Goal: Task Accomplishment & Management: Manage account settings

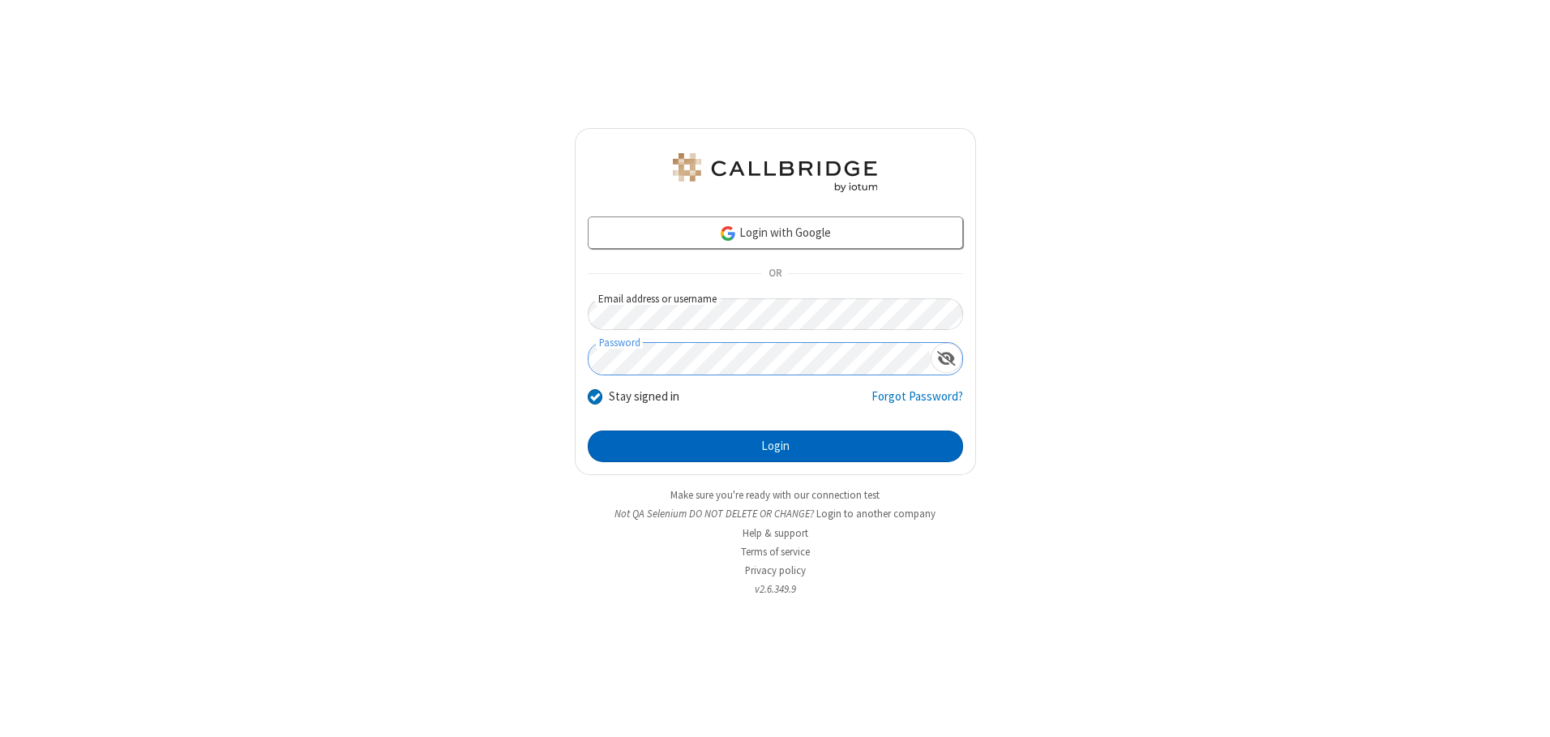
click at [775, 446] on button "Login" at bounding box center [775, 446] width 375 height 32
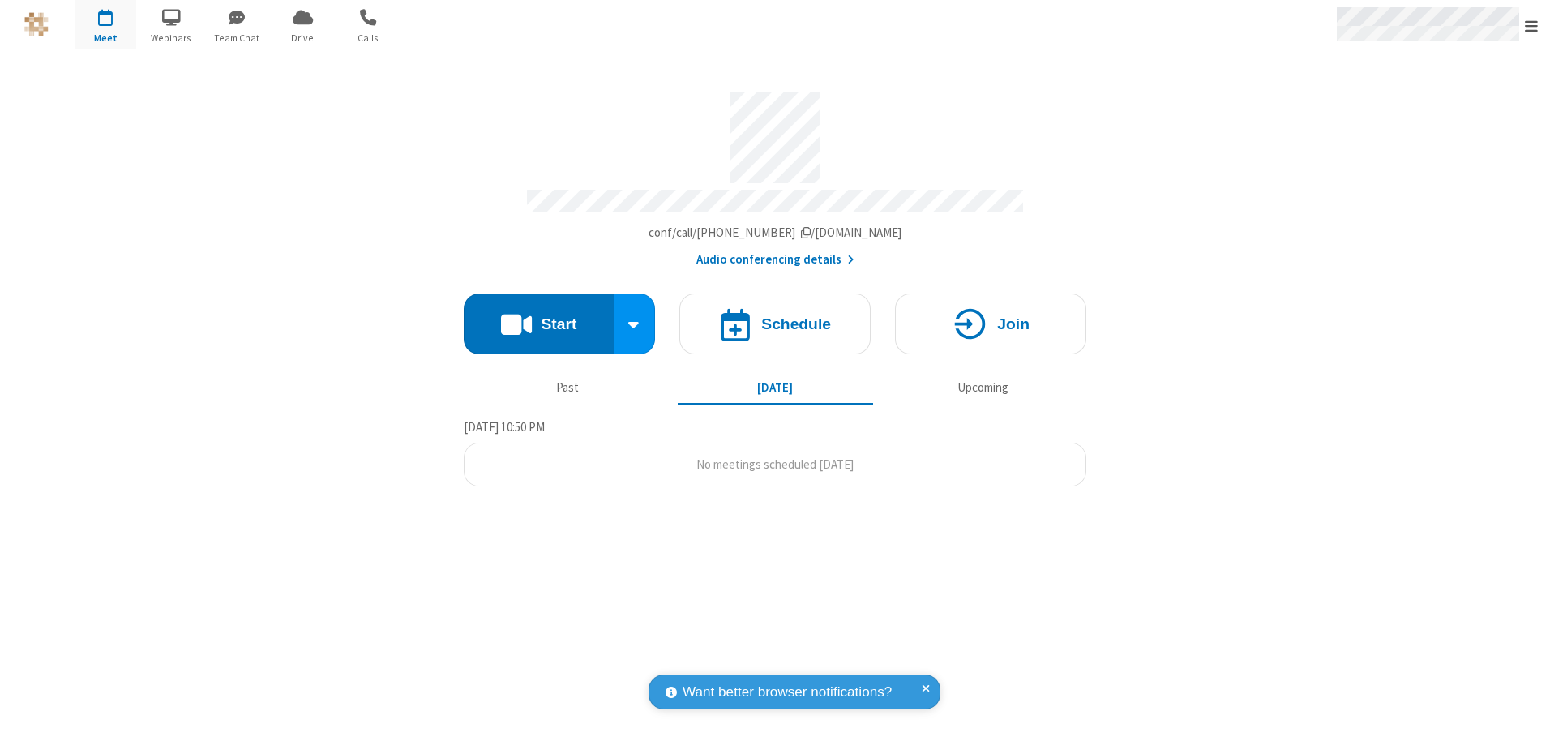
click at [1531, 25] on span "Open menu" at bounding box center [1531, 26] width 13 height 16
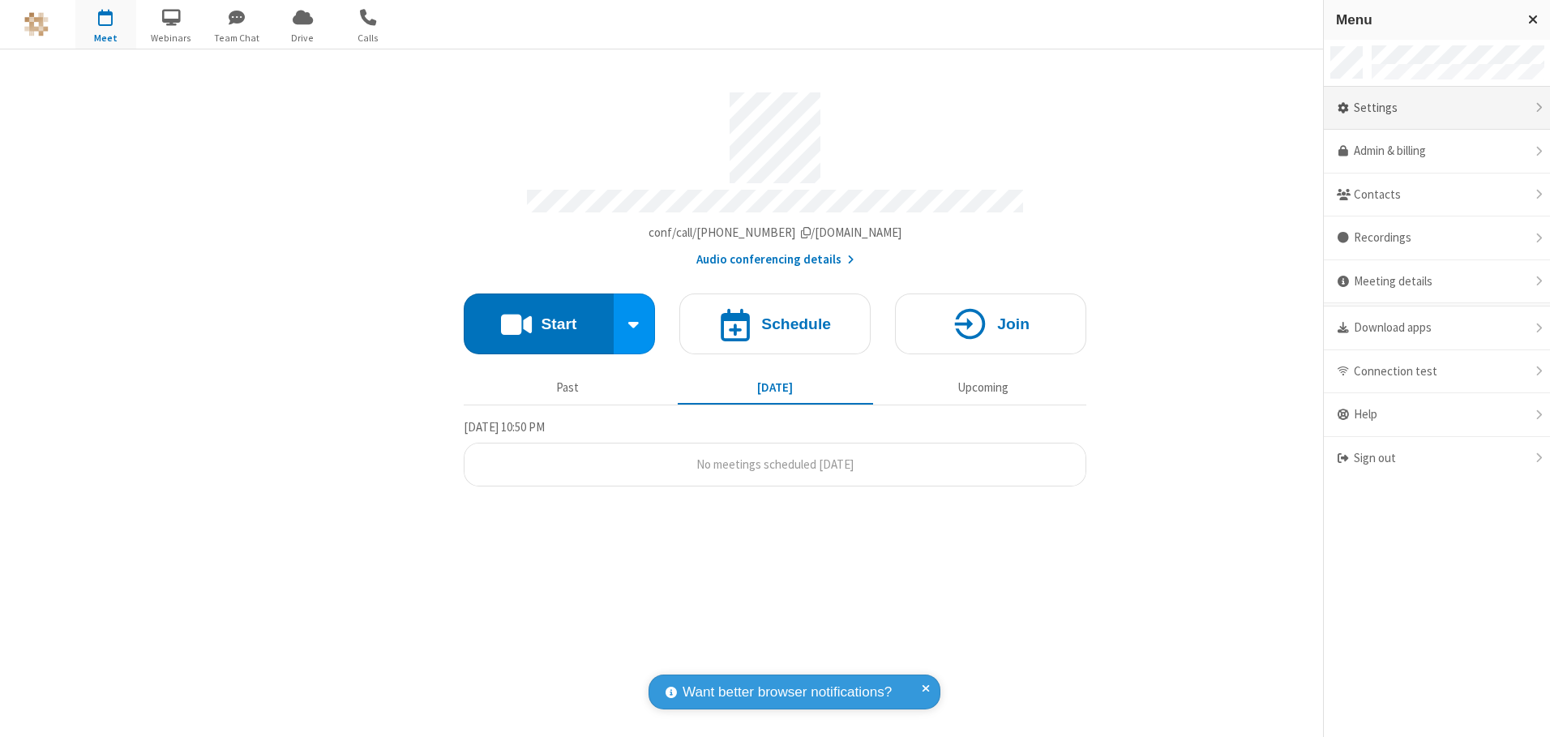
click at [1437, 108] on div "Settings" at bounding box center [1437, 109] width 226 height 44
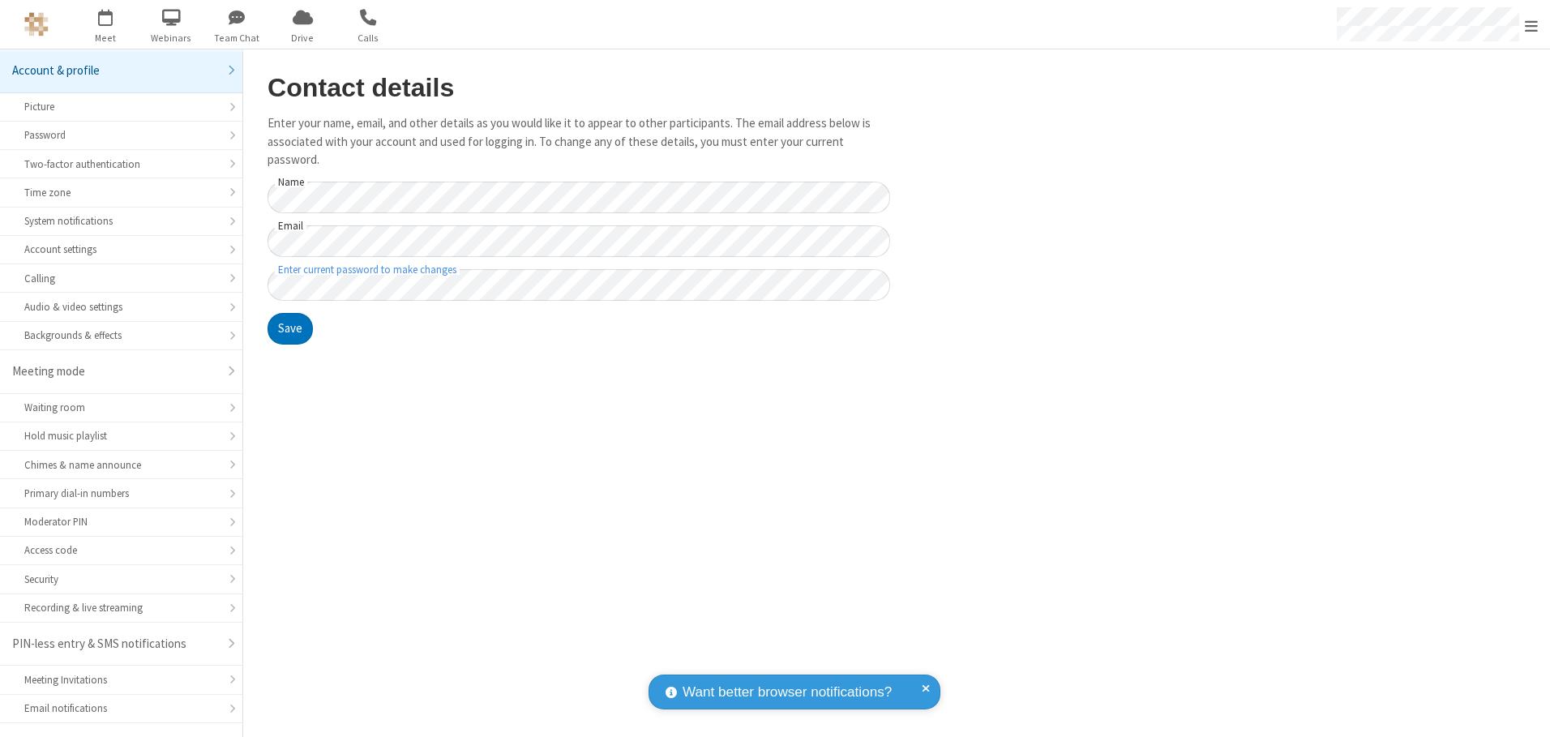
scroll to position [28, 0]
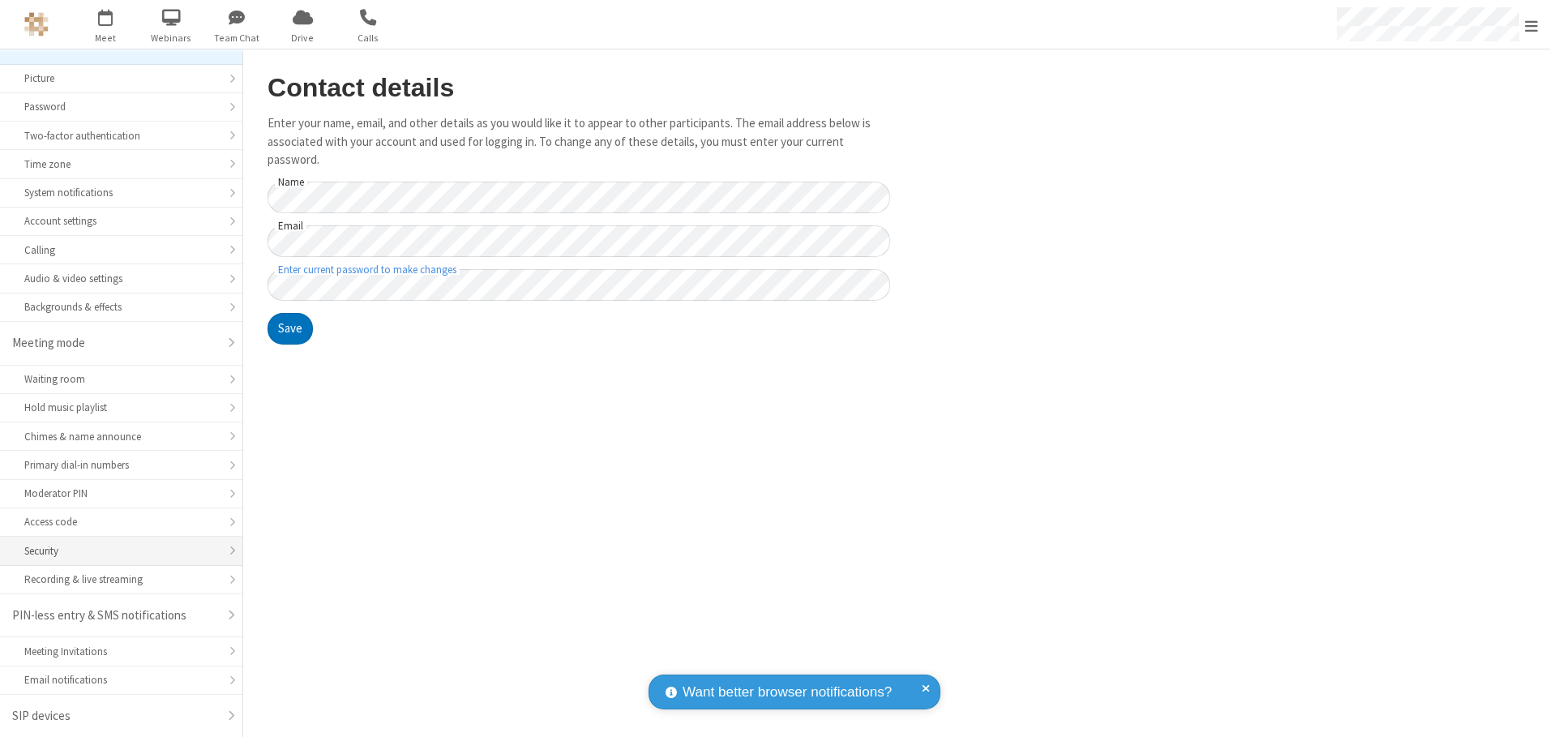
click at [115, 550] on div "Security" at bounding box center [121, 550] width 194 height 15
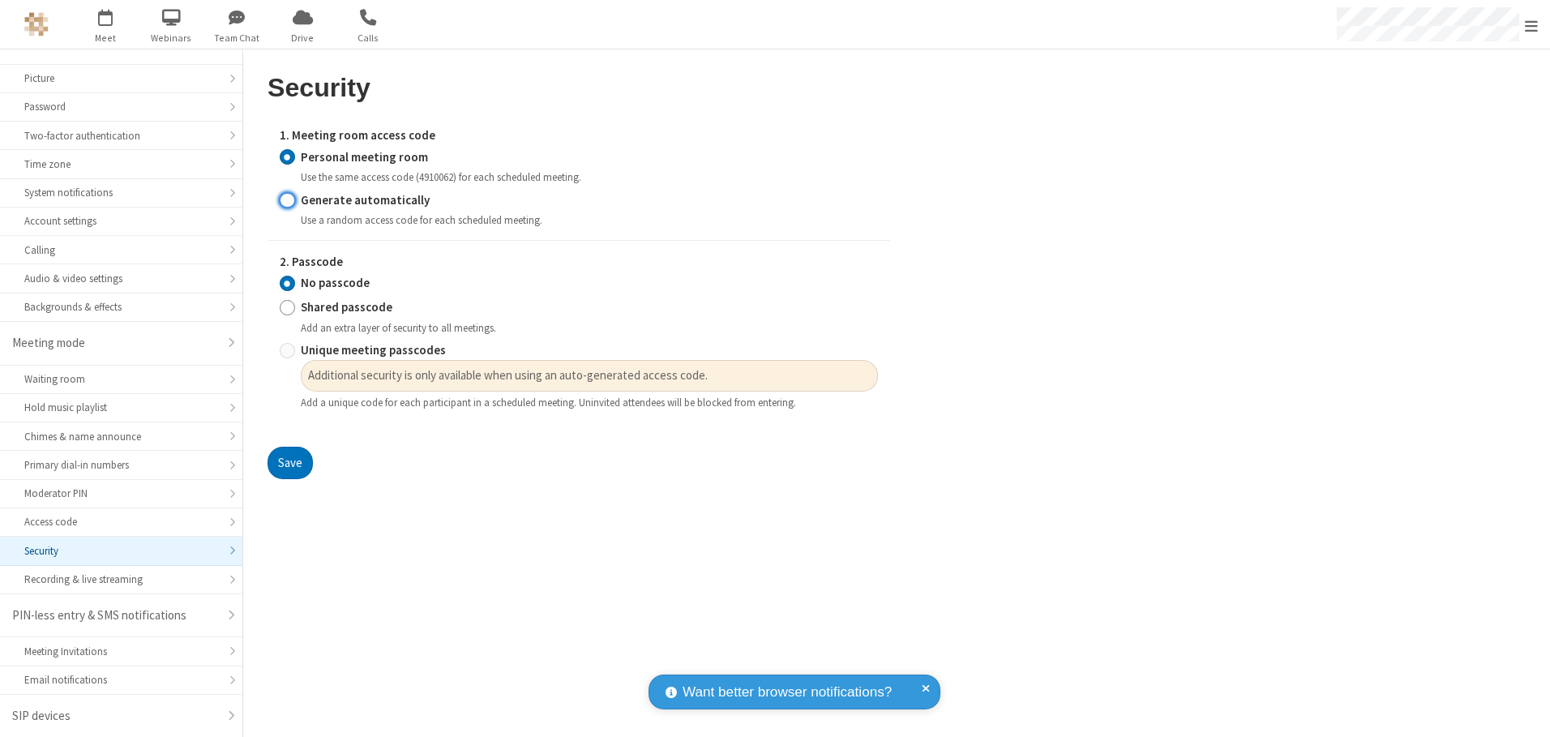
click at [287, 199] on input "Generate automatically" at bounding box center [287, 199] width 15 height 17
radio input "true"
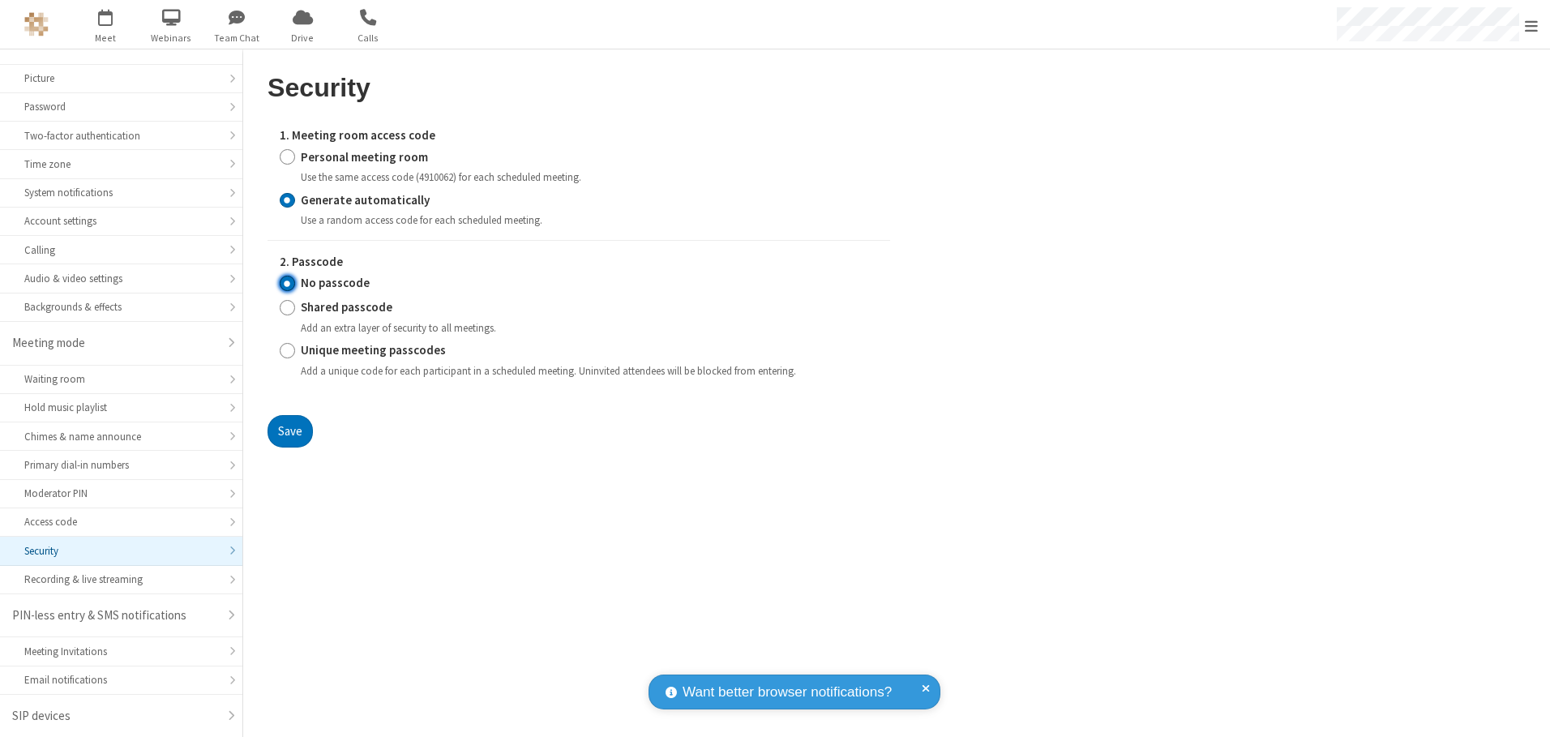
click at [287, 283] on input "No passcode" at bounding box center [287, 283] width 15 height 17
click at [289, 430] on button "Save" at bounding box center [290, 431] width 45 height 32
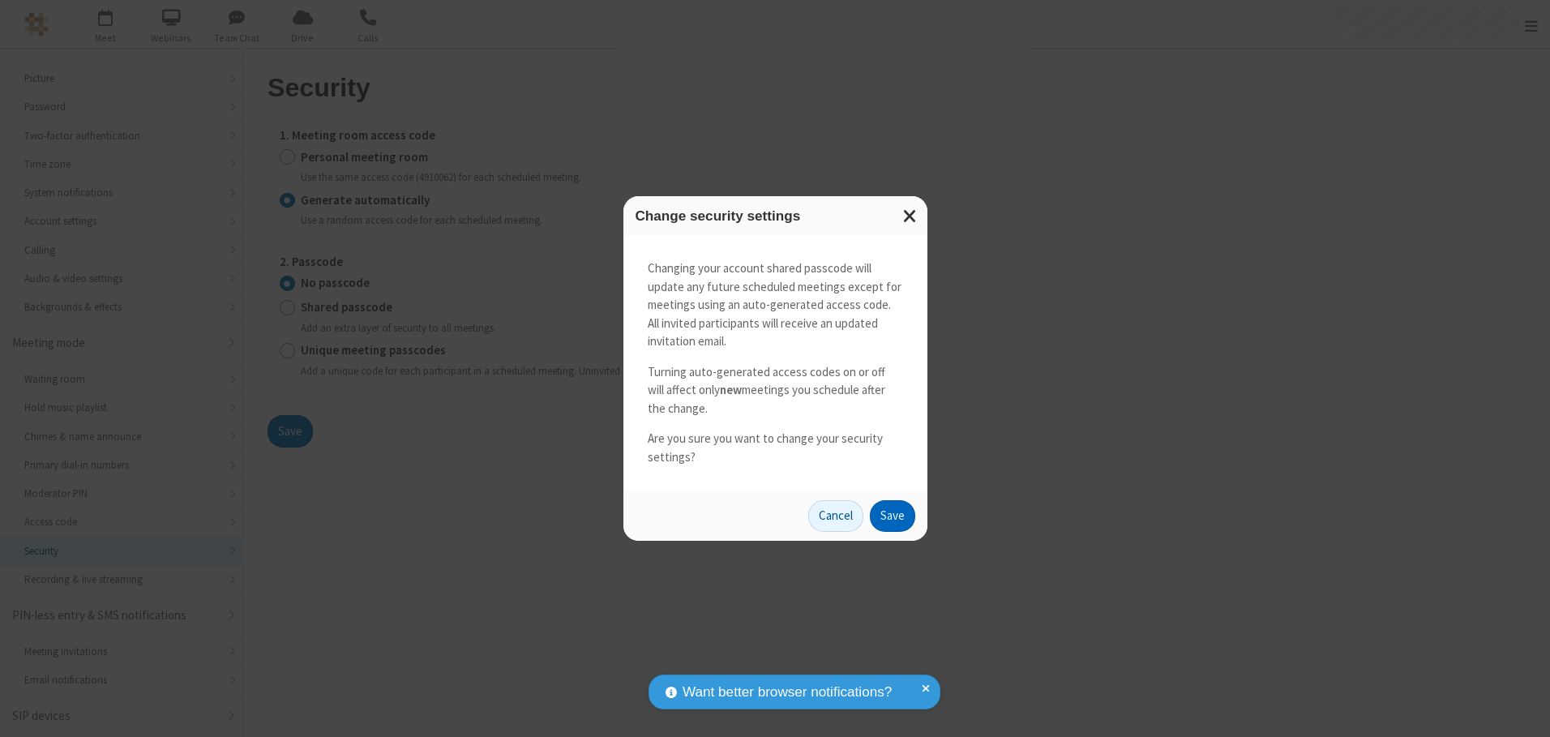
click at [892, 516] on button "Save" at bounding box center [892, 516] width 45 height 32
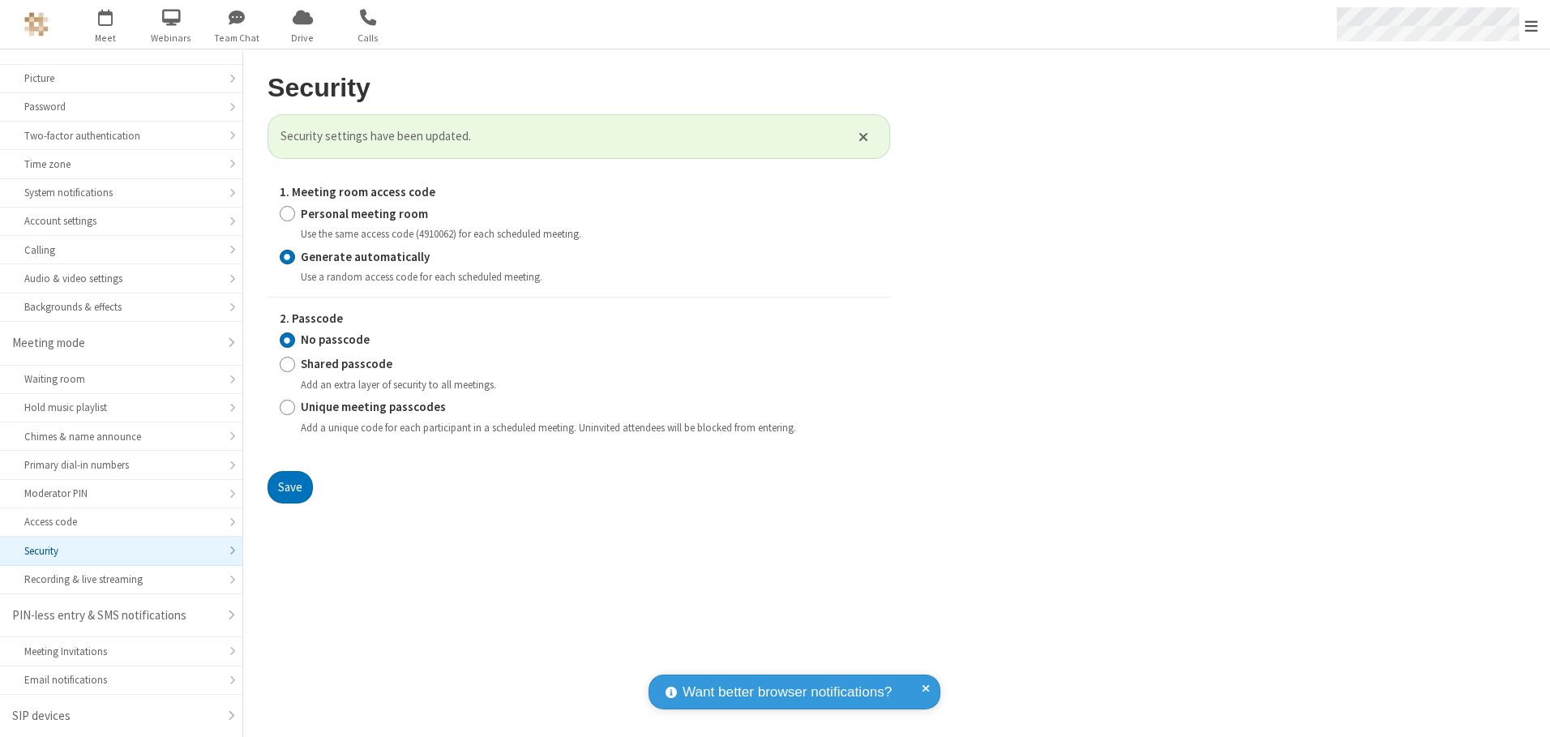
click at [1531, 25] on span "Open menu" at bounding box center [1531, 26] width 13 height 16
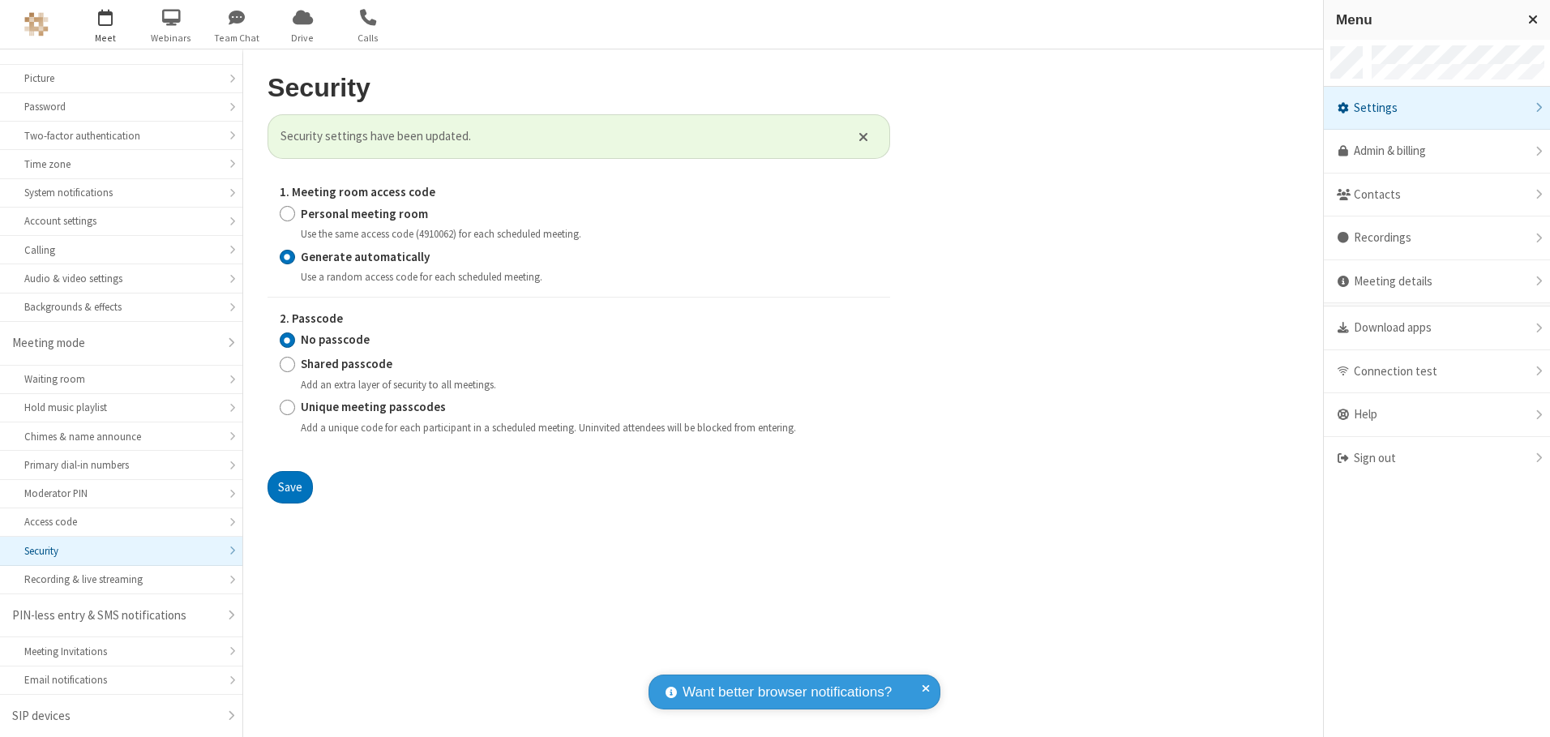
click at [105, 24] on span "button" at bounding box center [105, 17] width 61 height 28
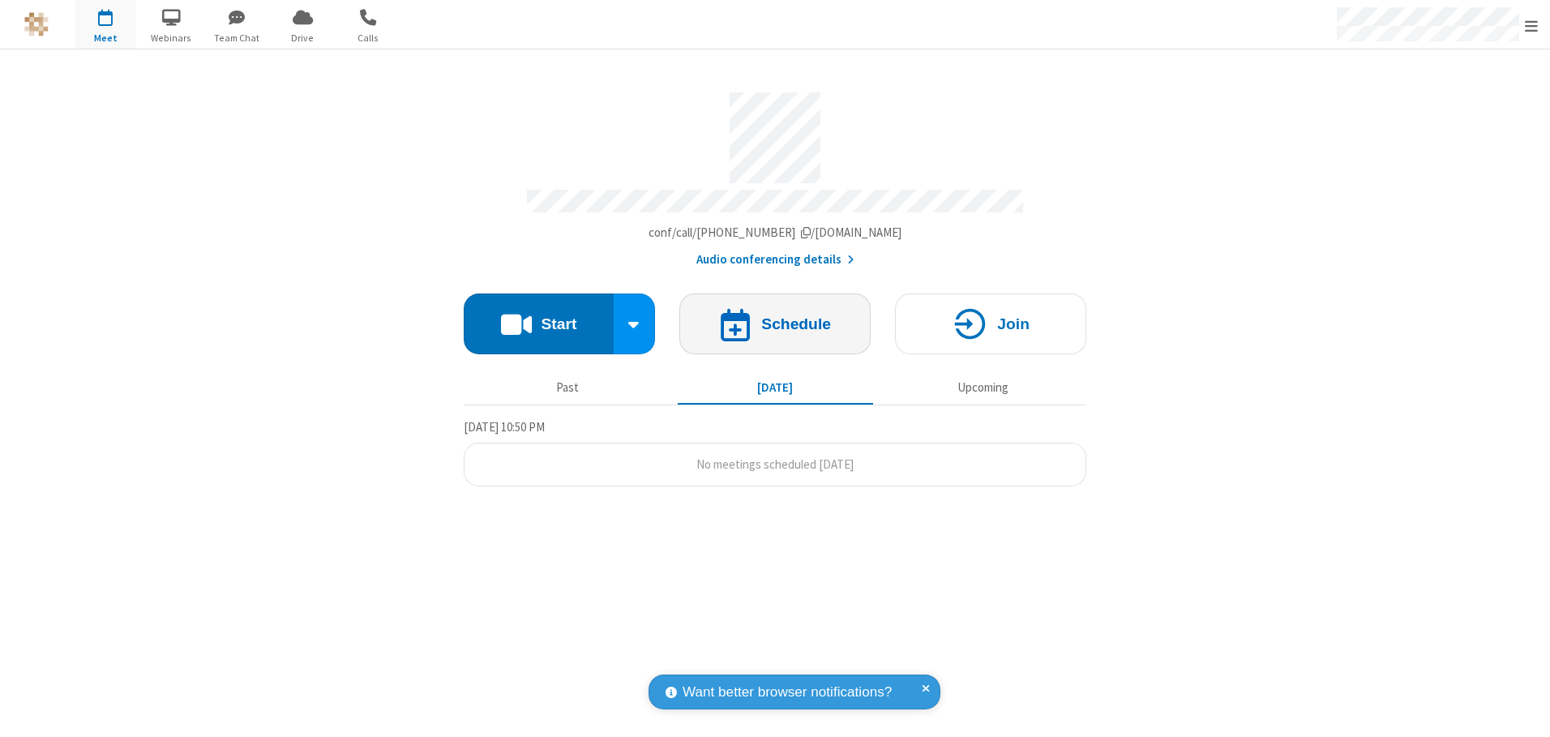
click at [775, 318] on h4 "Schedule" at bounding box center [796, 323] width 70 height 15
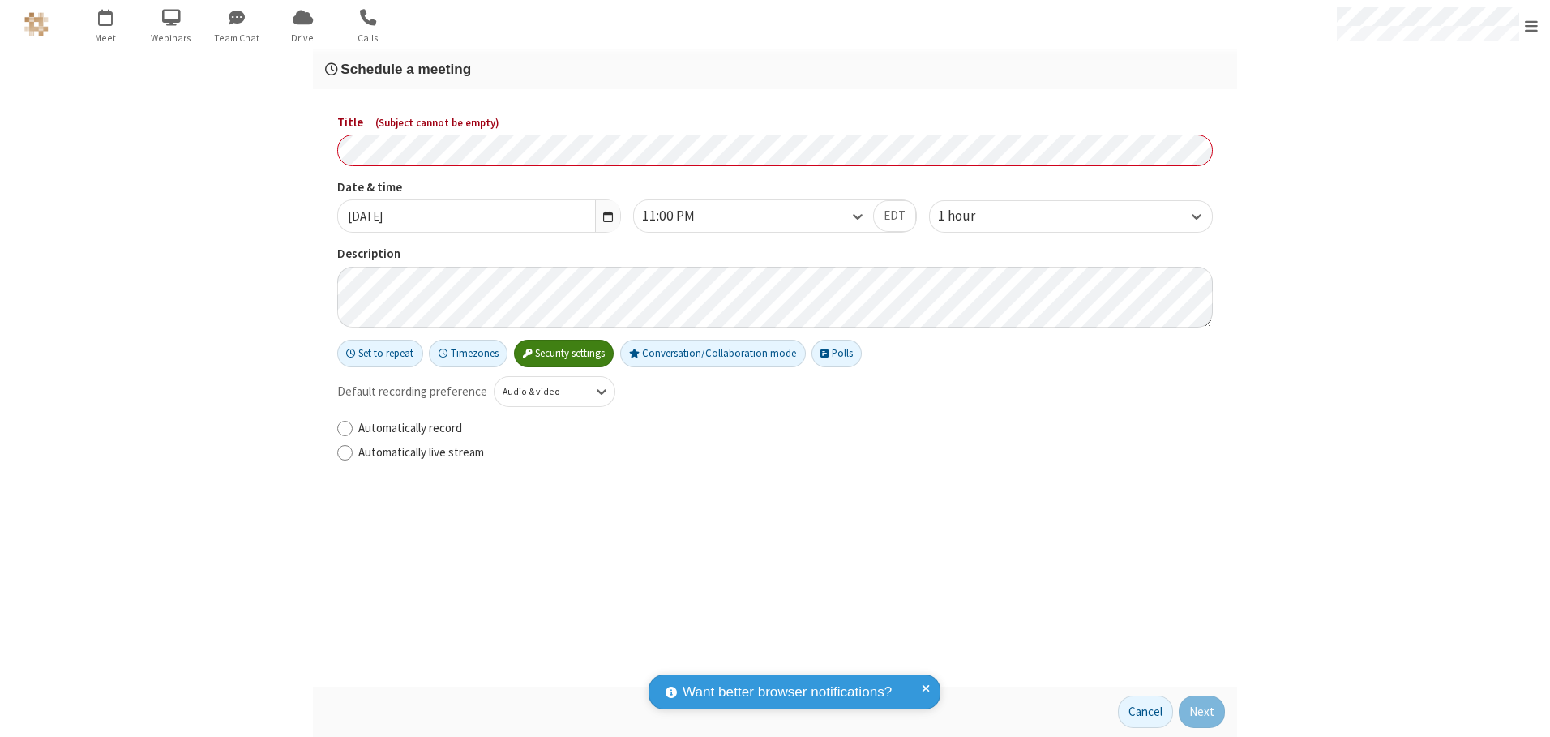
click at [775, 69] on h3 "Schedule a meeting" at bounding box center [775, 69] width 900 height 15
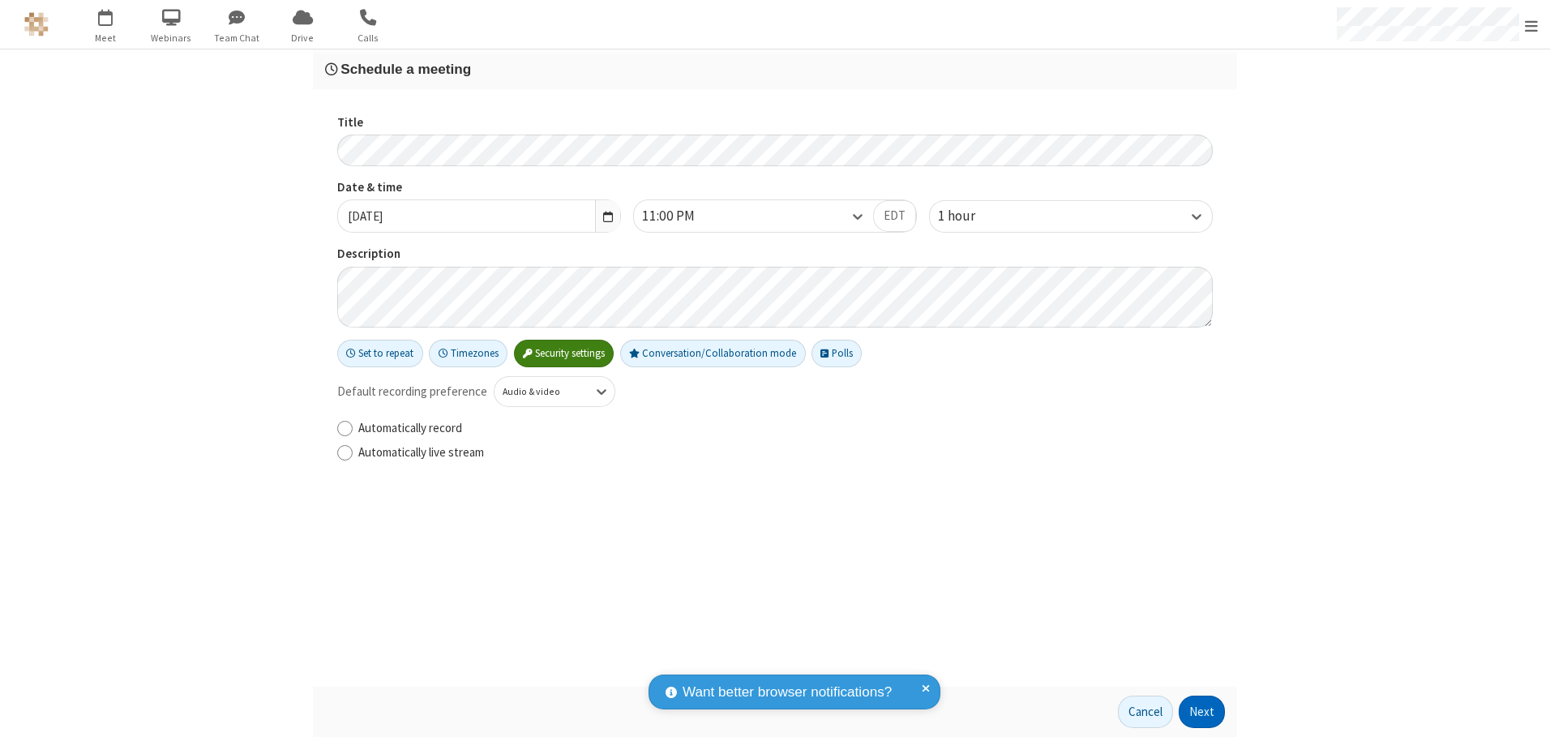
click at [1202, 712] on button "Next" at bounding box center [1202, 712] width 46 height 32
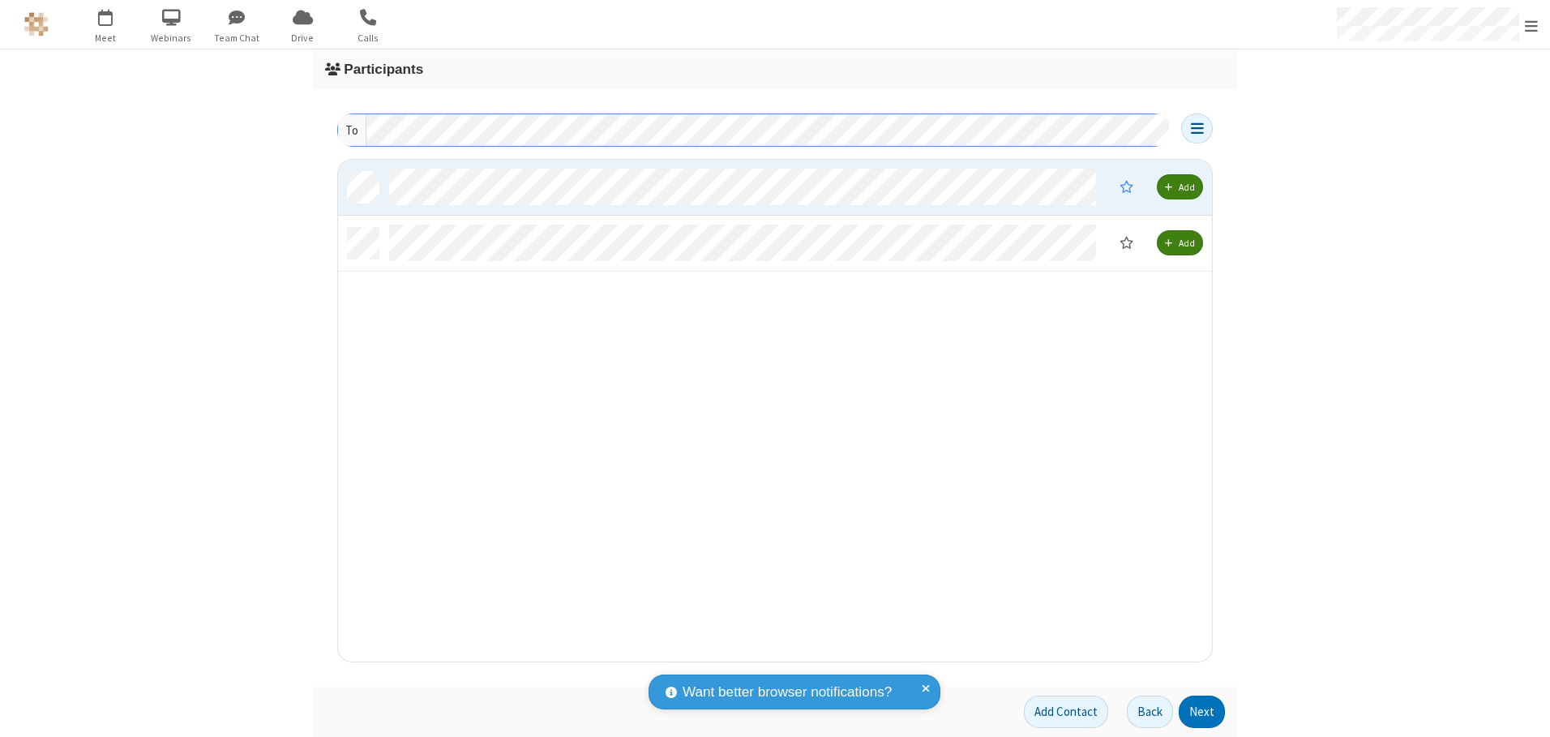
scroll to position [490, 862]
click at [1202, 712] on button "Next" at bounding box center [1202, 712] width 46 height 32
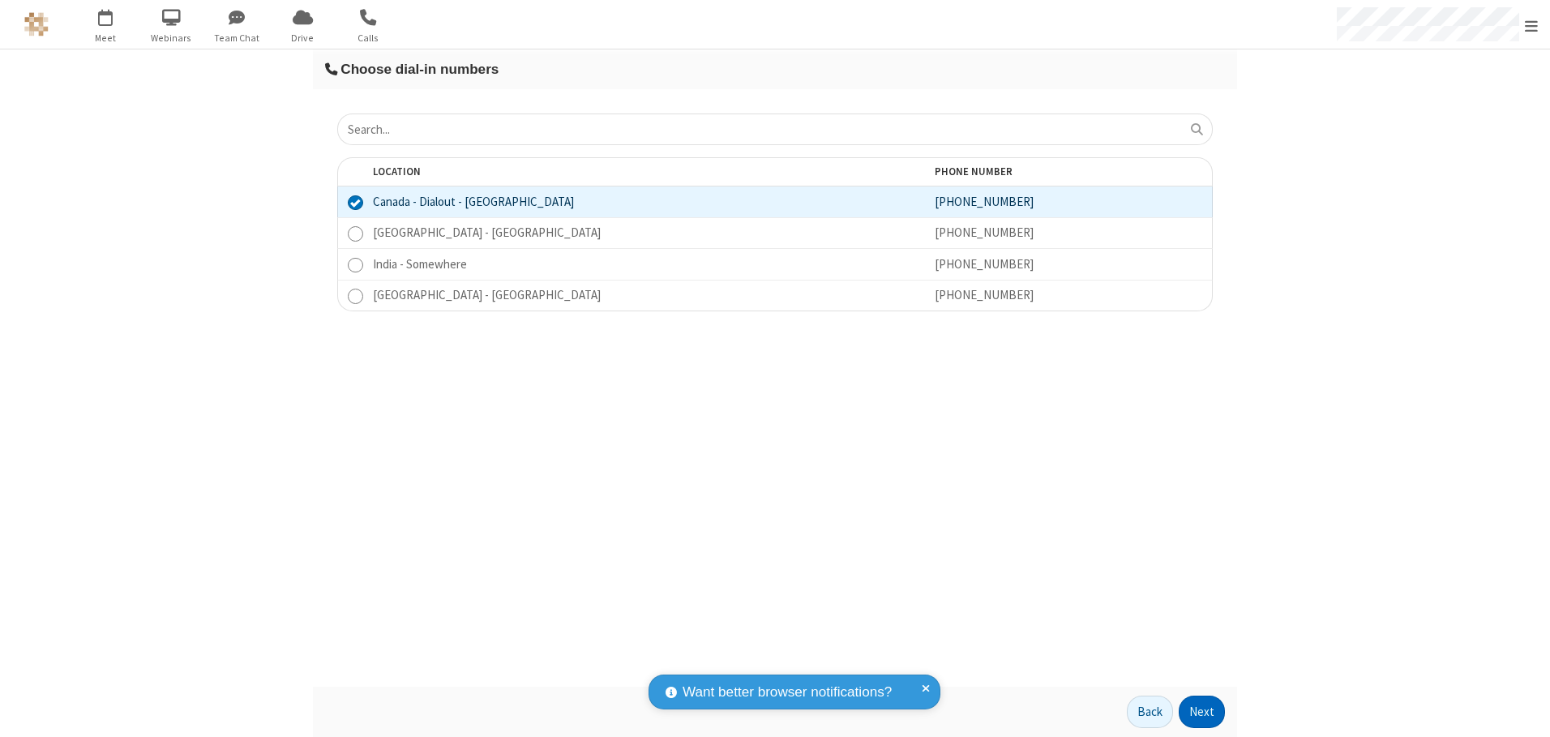
click at [1202, 712] on button "Next" at bounding box center [1202, 712] width 46 height 32
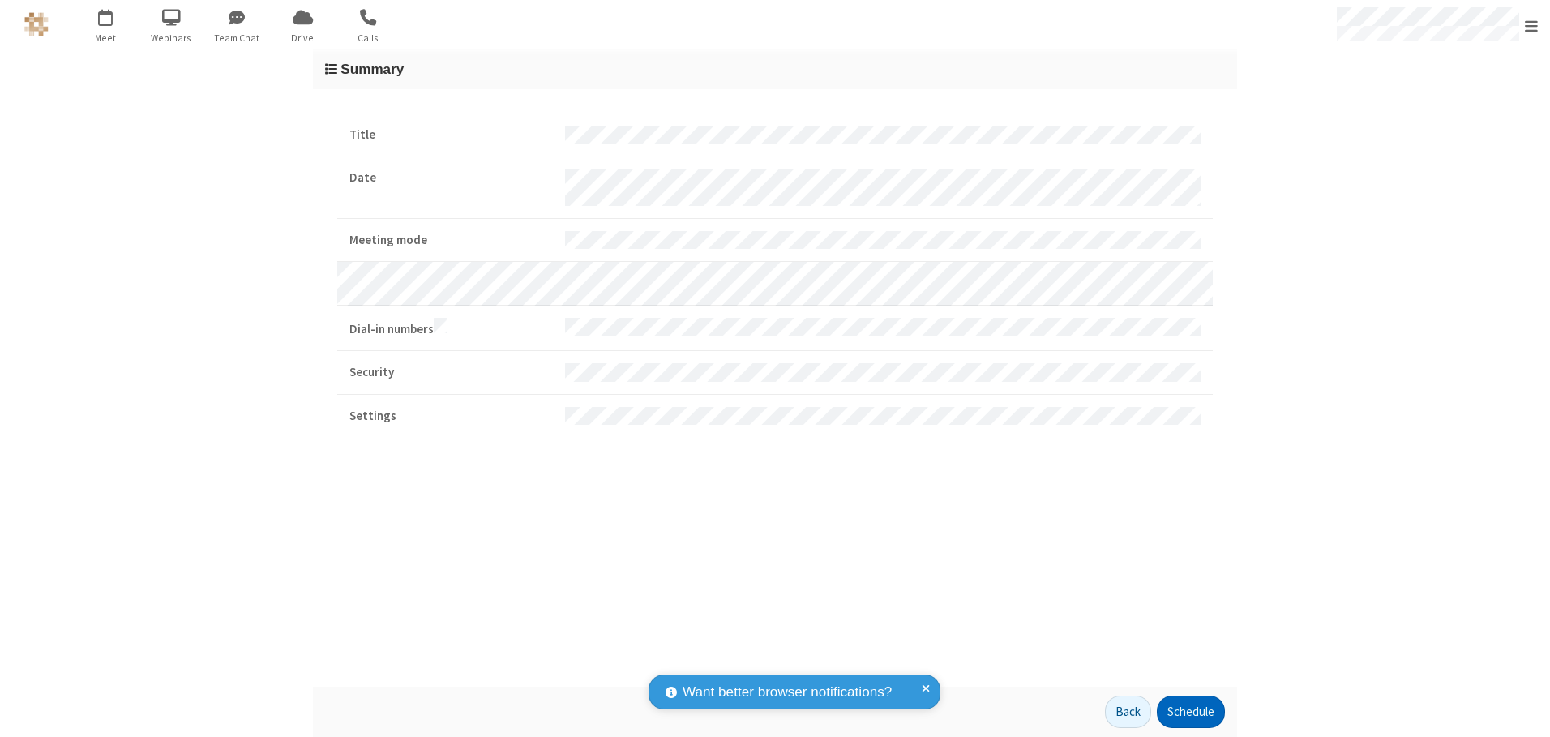
click at [1190, 712] on button "Schedule" at bounding box center [1191, 712] width 68 height 32
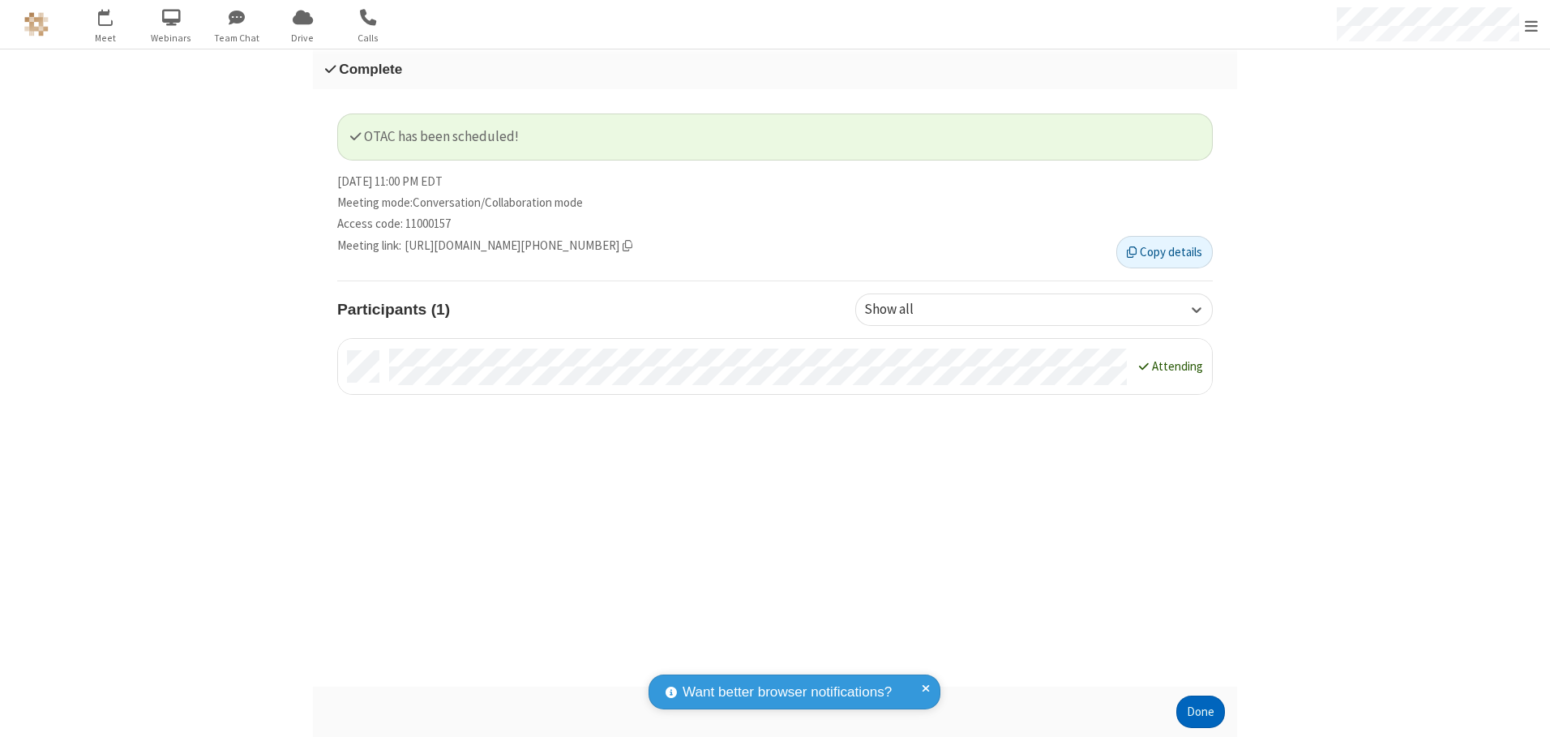
click at [1201, 712] on button "Done" at bounding box center [1200, 712] width 49 height 32
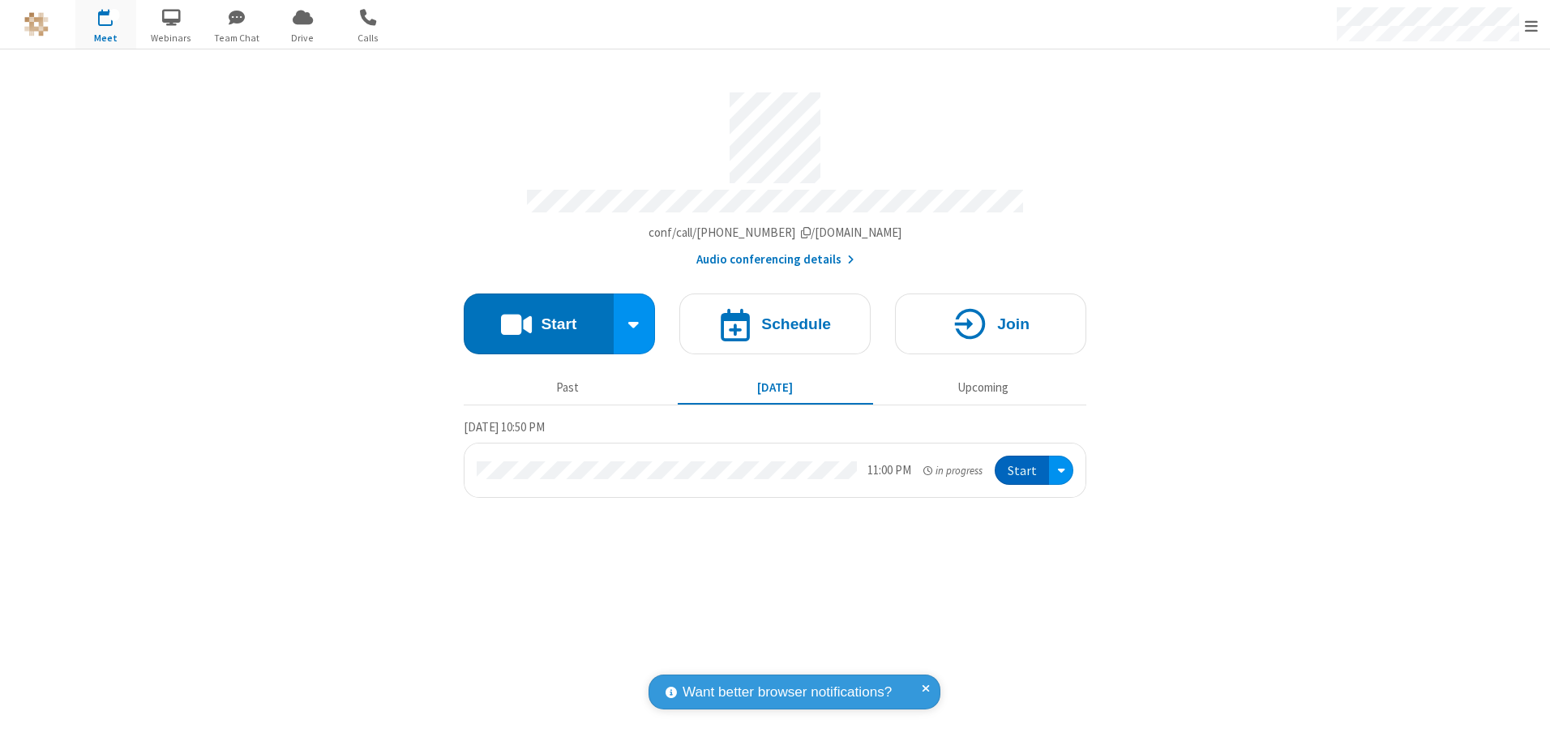
click at [1023, 465] on button "Start" at bounding box center [1022, 471] width 54 height 30
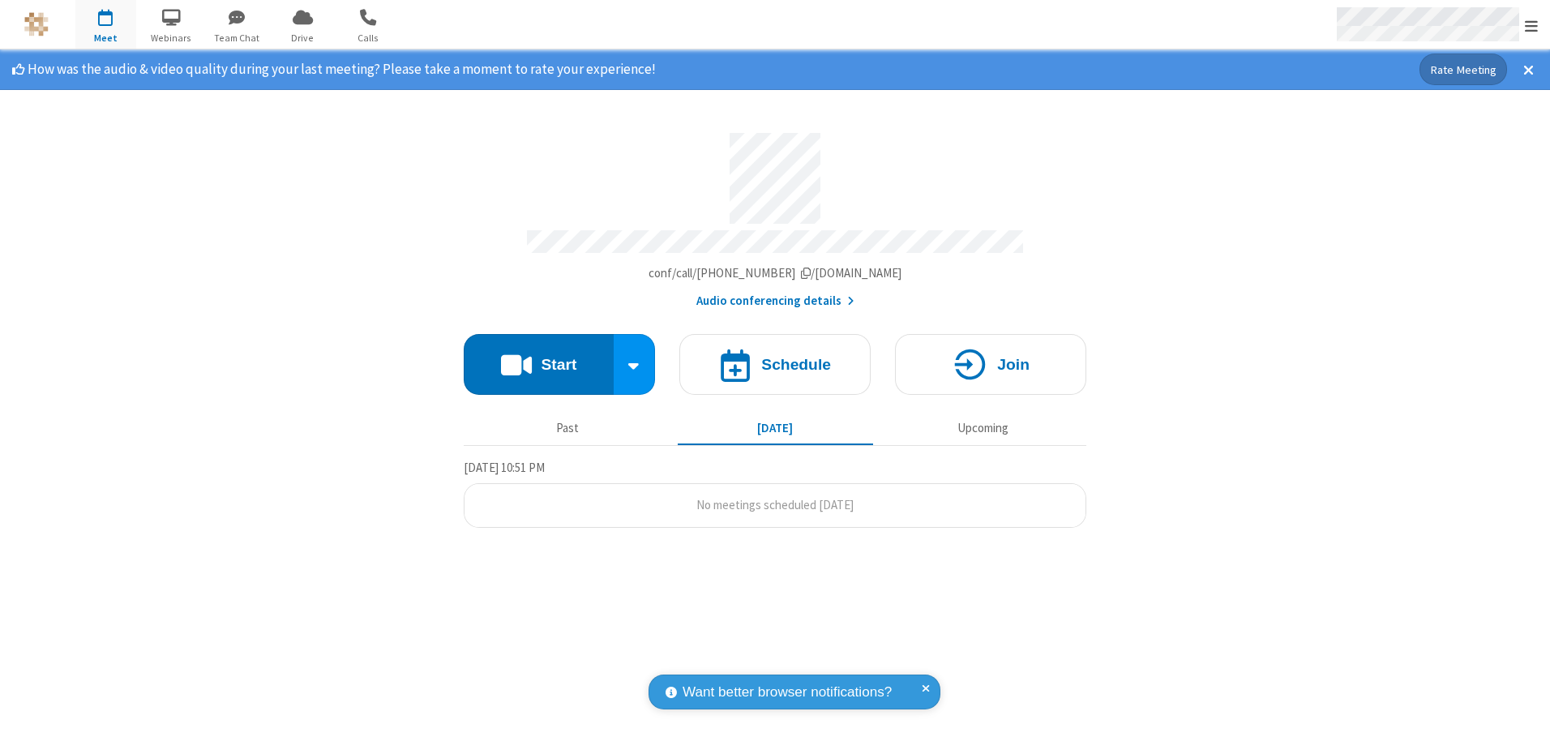
click at [1531, 25] on span "Open menu" at bounding box center [1531, 26] width 13 height 16
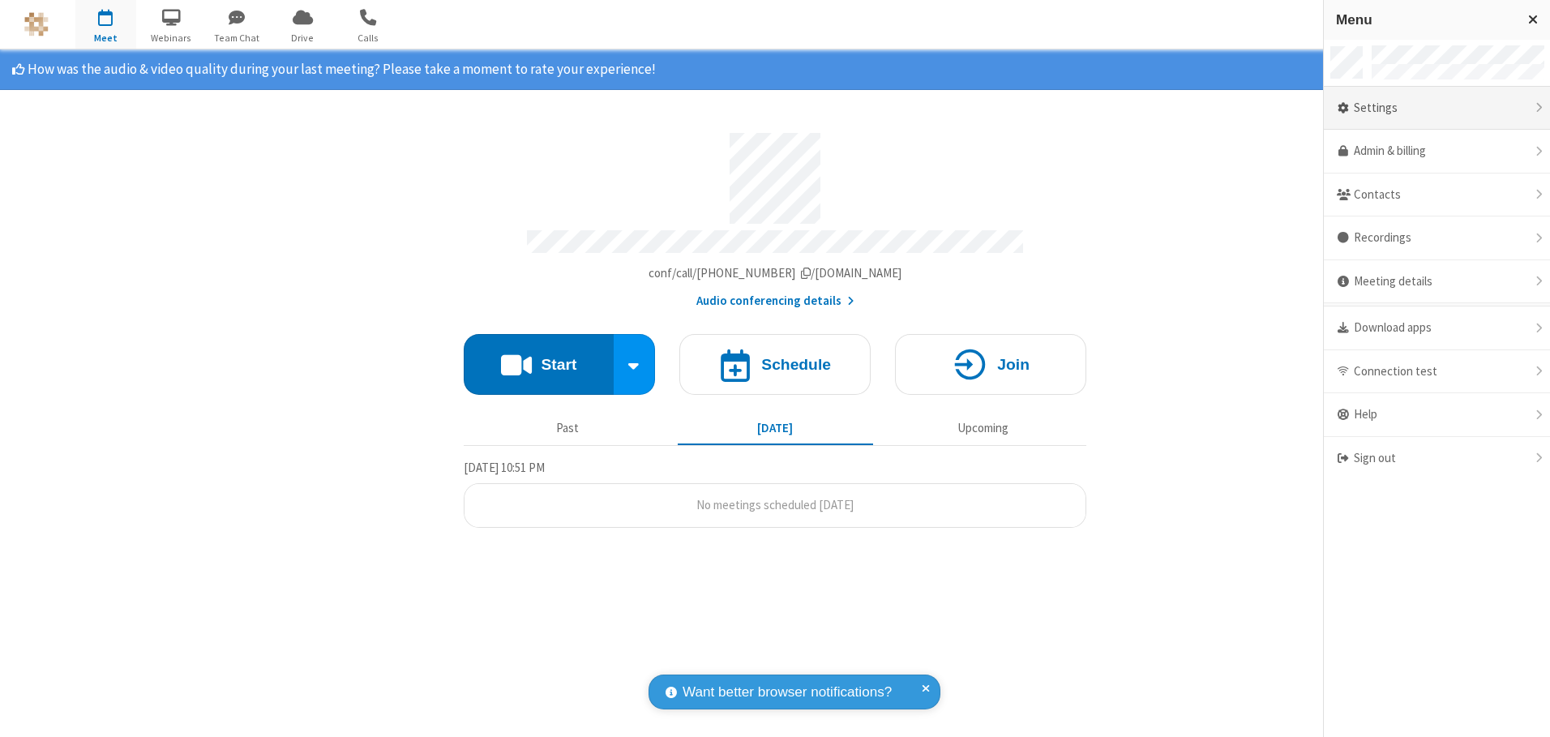
click at [1437, 108] on div "Settings" at bounding box center [1437, 109] width 226 height 44
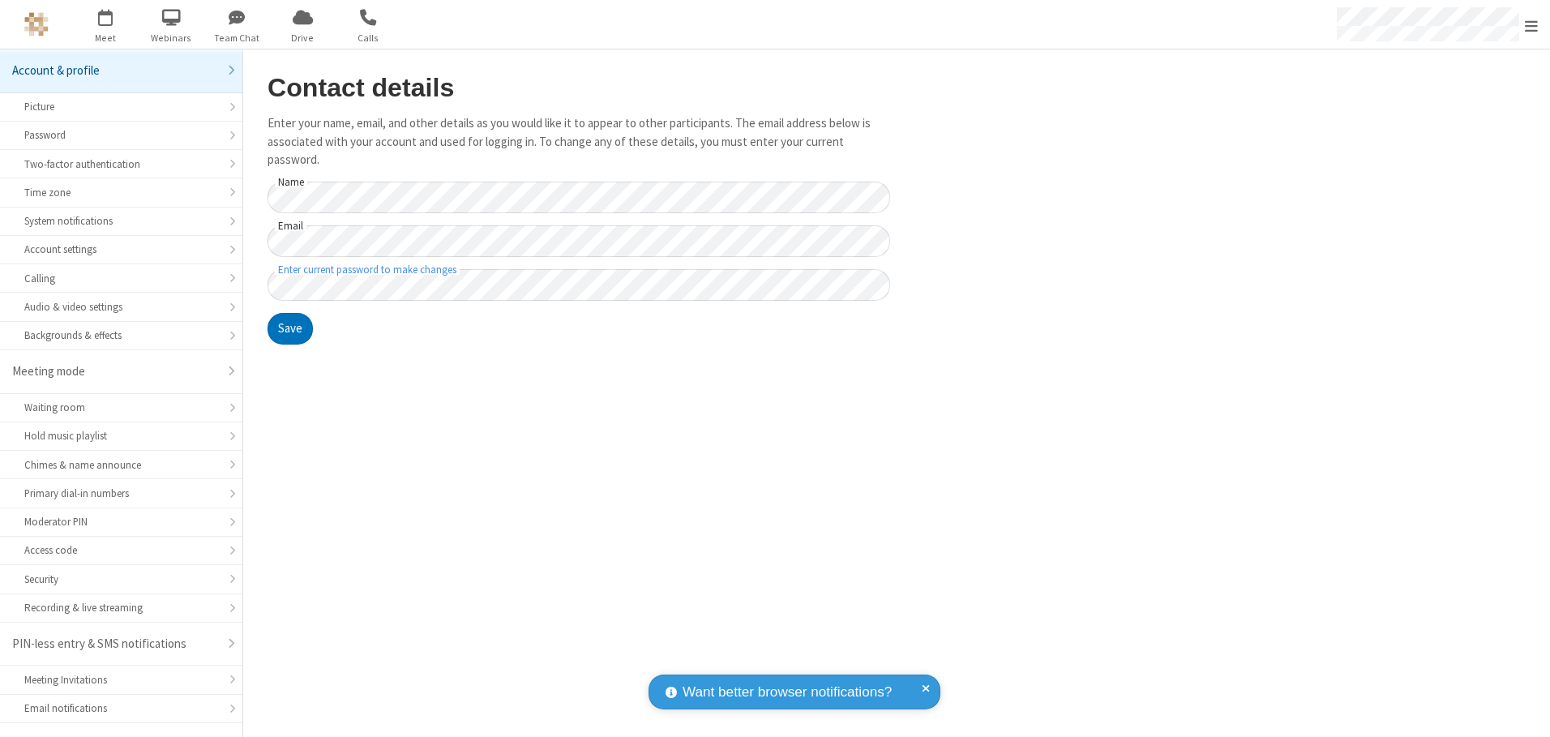
scroll to position [28, 0]
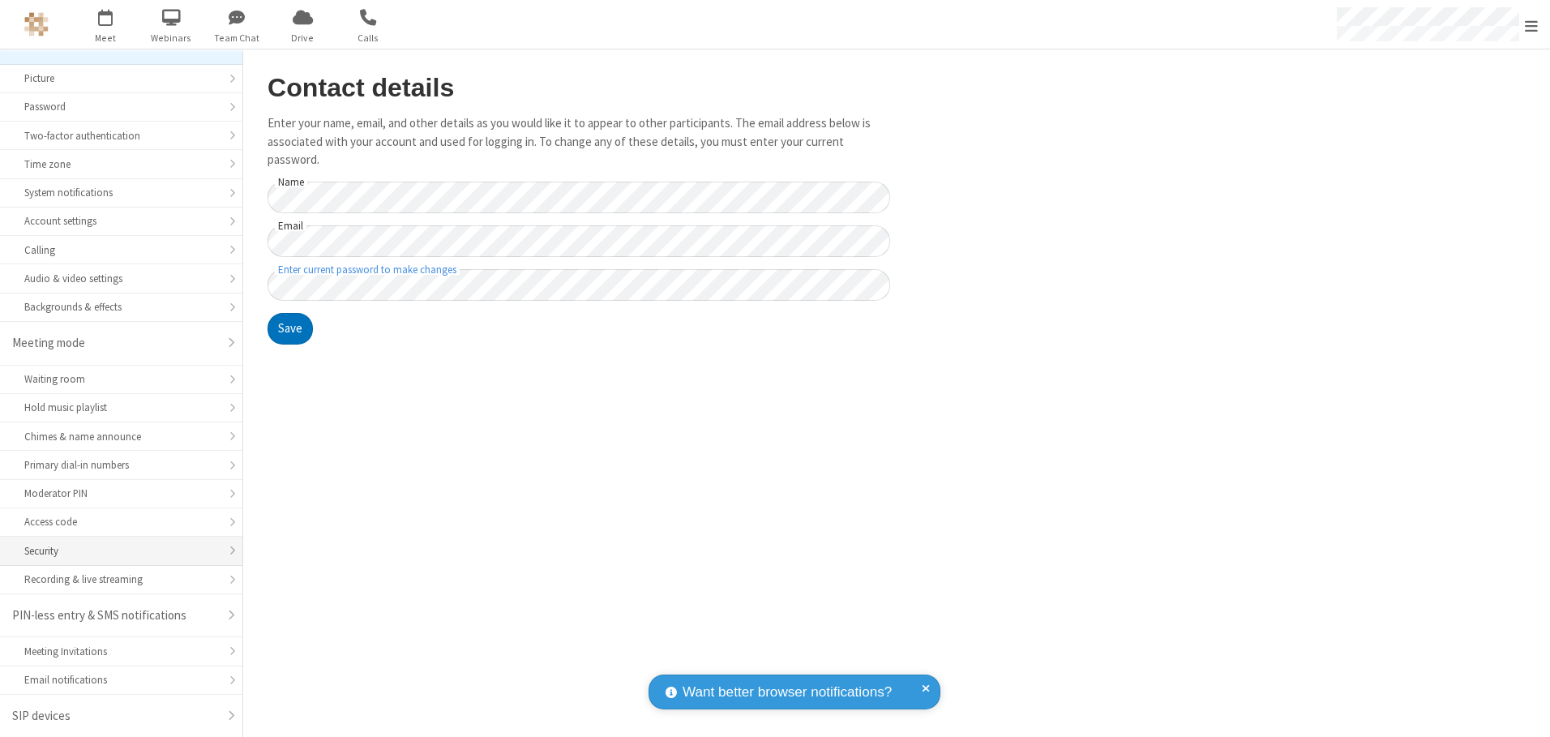
click at [115, 550] on div "Security" at bounding box center [121, 550] width 194 height 15
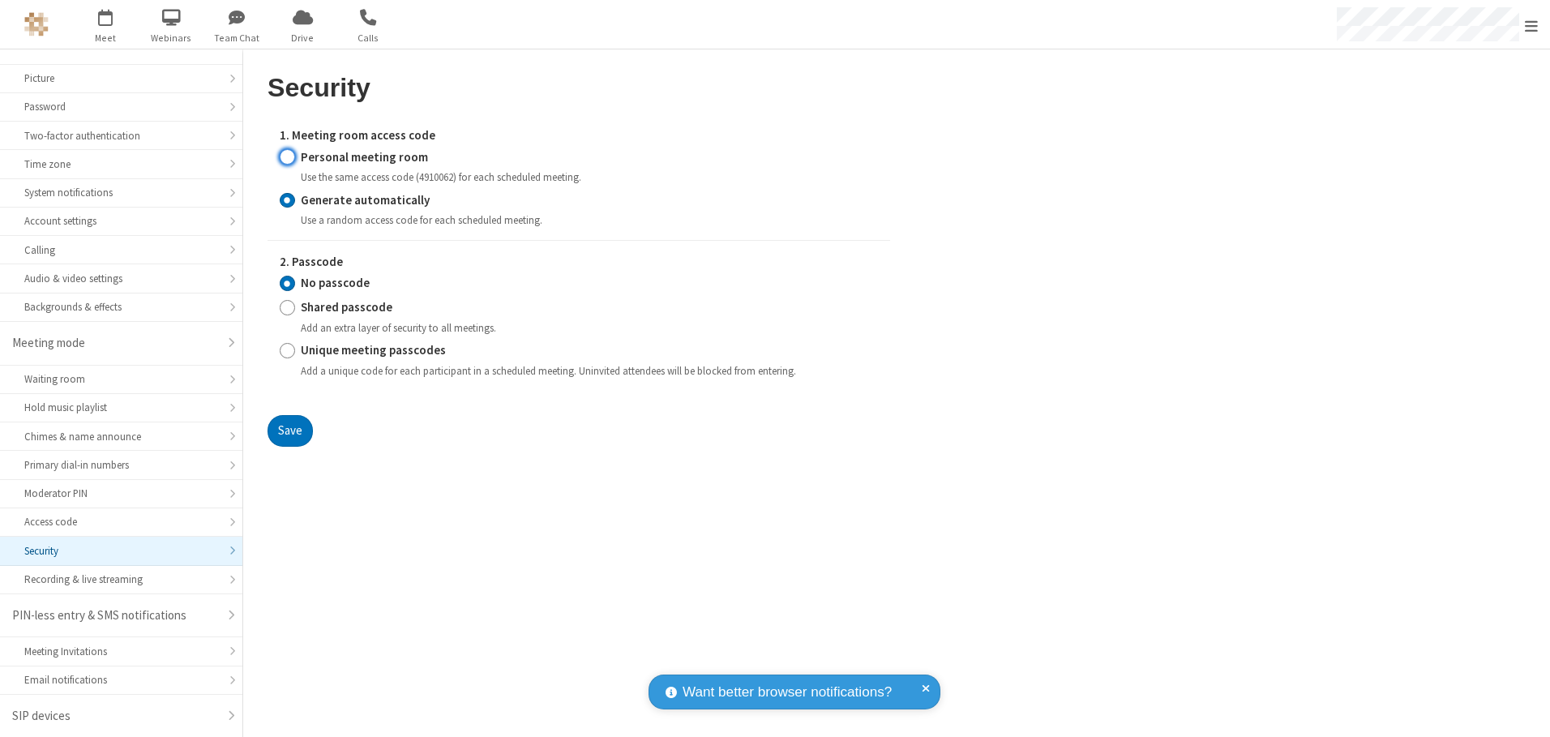
click at [287, 156] on input "Personal meeting room" at bounding box center [287, 156] width 15 height 17
radio input "true"
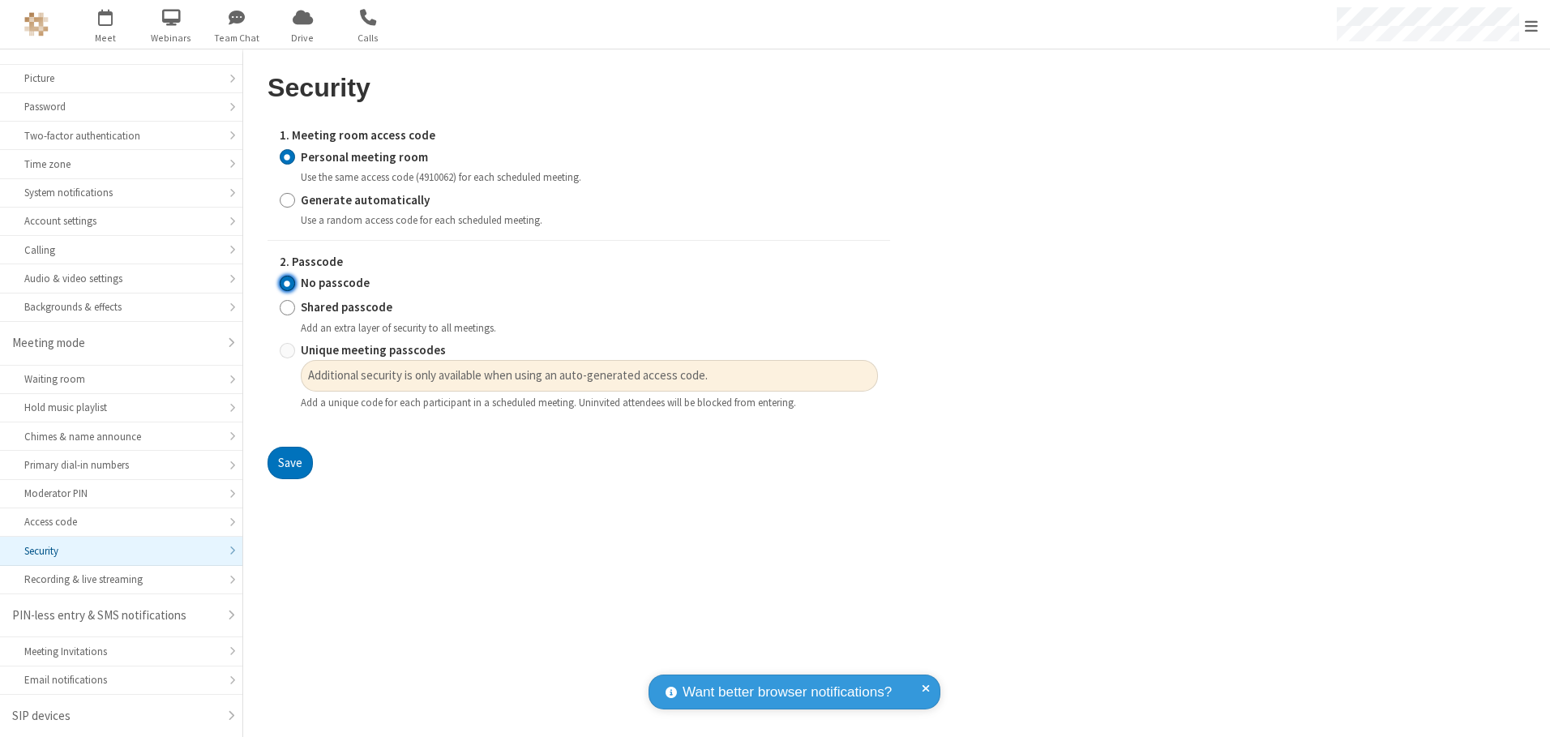
click at [287, 283] on input "No passcode" at bounding box center [287, 283] width 15 height 17
click at [289, 463] on button "Save" at bounding box center [290, 463] width 45 height 32
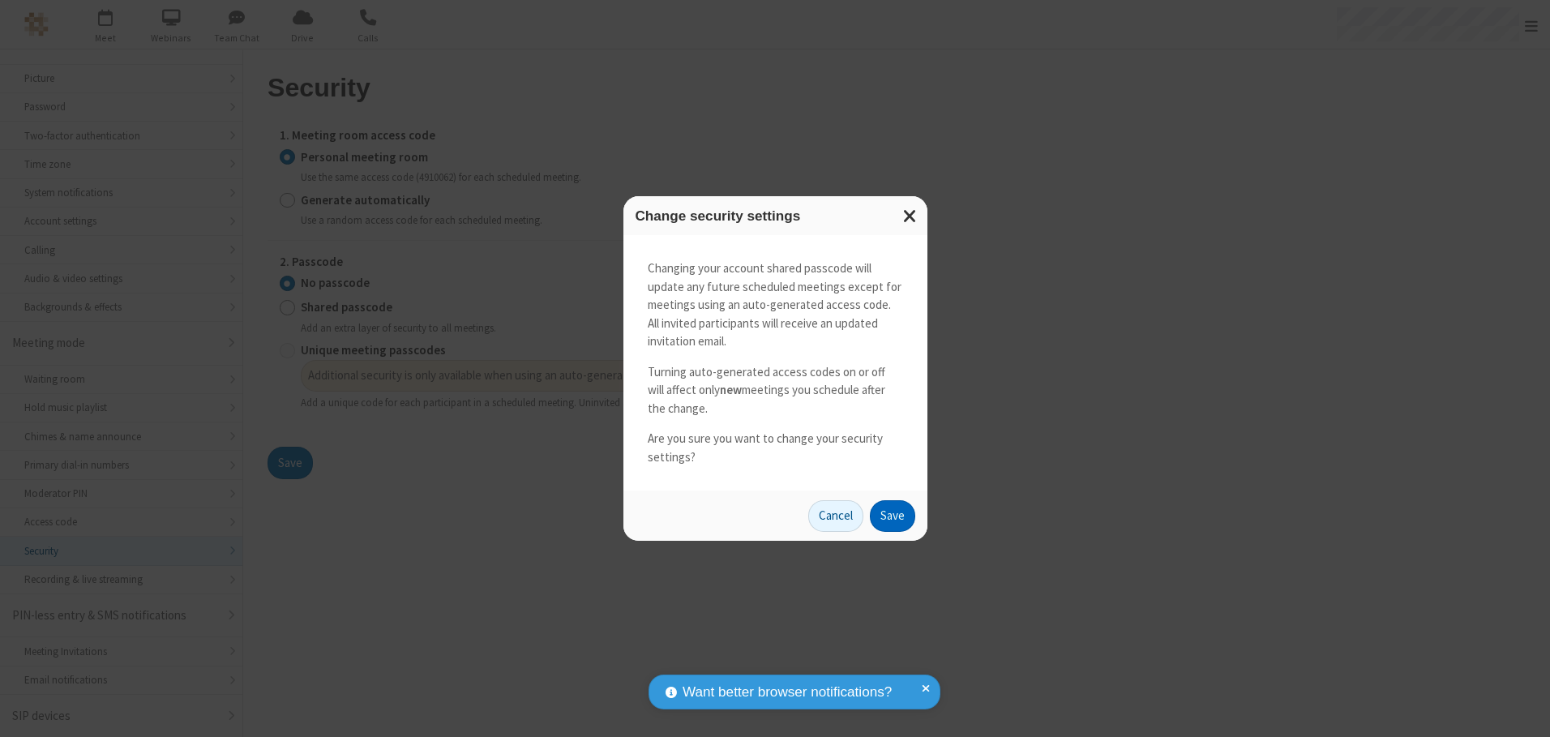
click at [892, 516] on button "Save" at bounding box center [892, 516] width 45 height 32
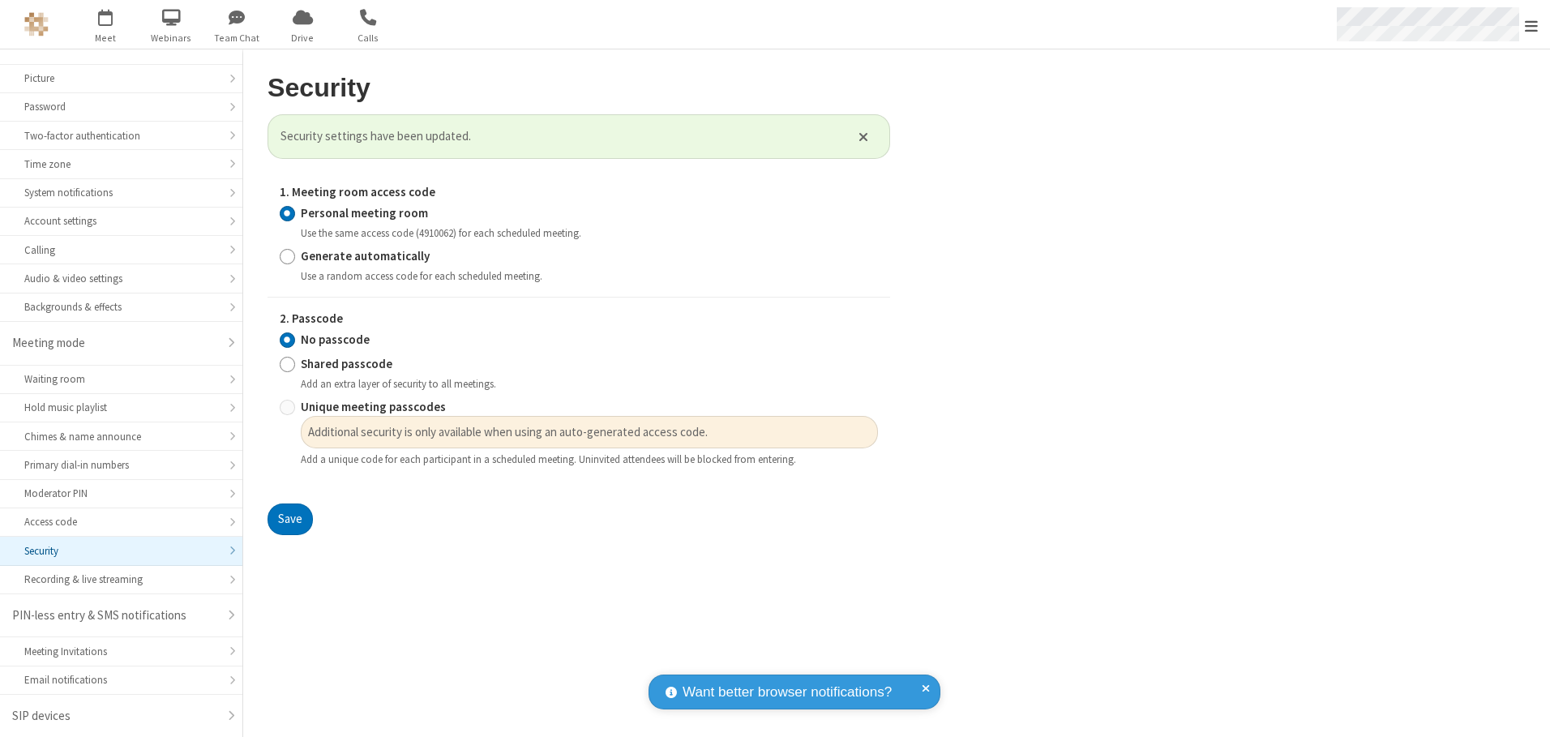
click at [1531, 24] on span "Open menu" at bounding box center [1531, 26] width 13 height 16
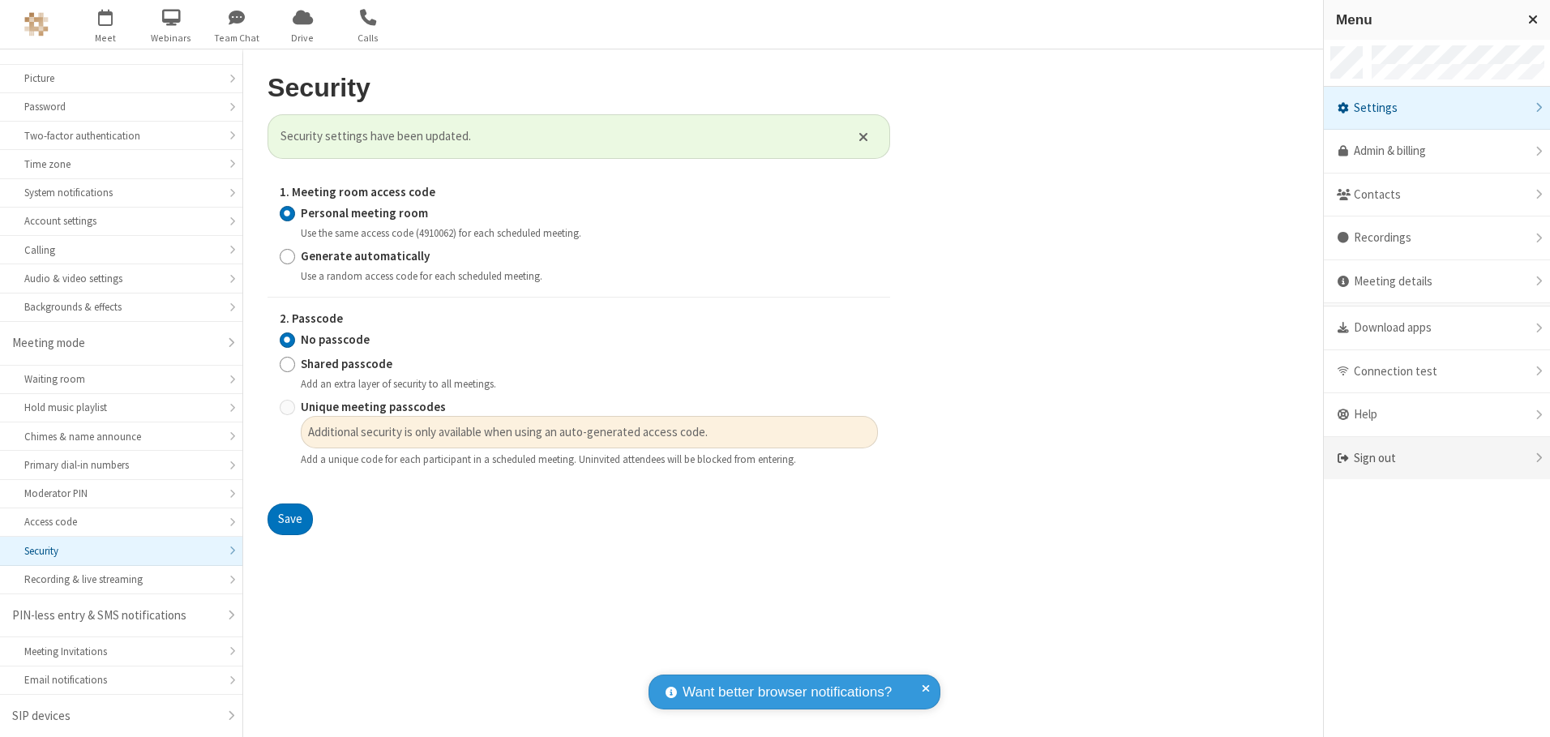
click at [1437, 458] on div "Sign out" at bounding box center [1437, 458] width 226 height 43
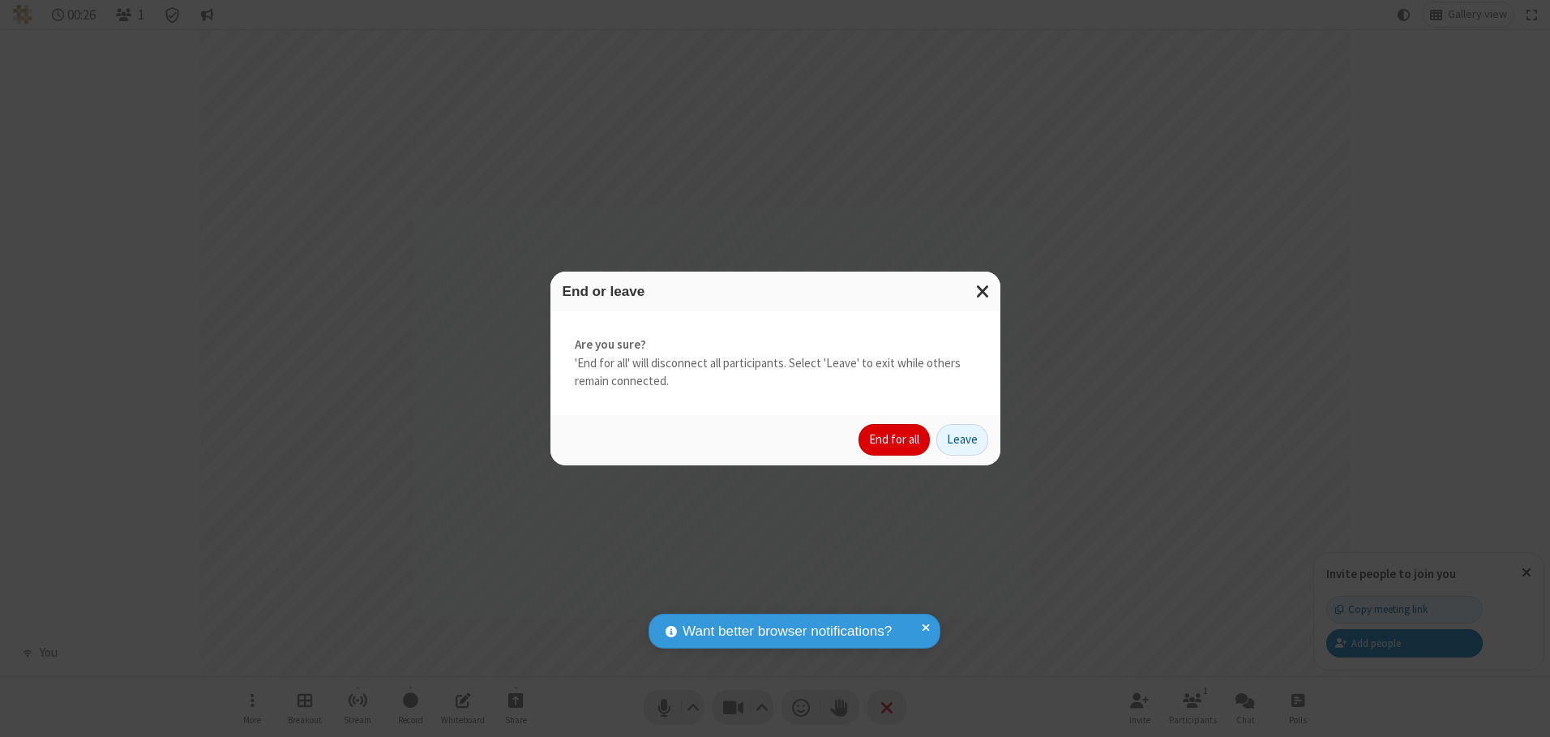
click at [895, 439] on button "End for all" at bounding box center [894, 440] width 71 height 32
